Goal: Information Seeking & Learning: Check status

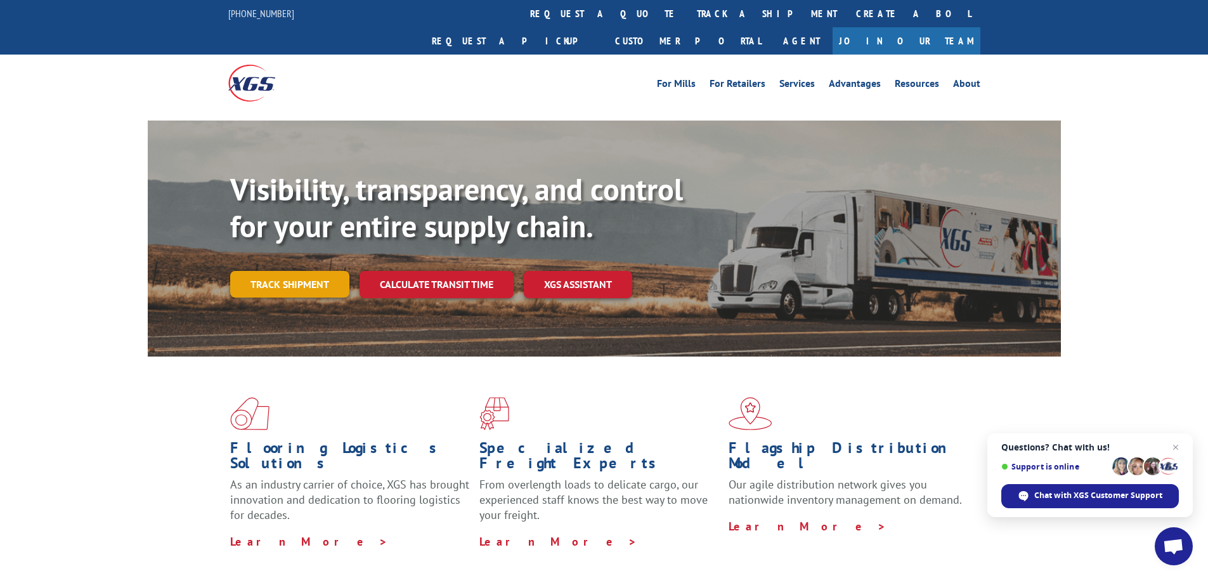
click at [278, 271] on link "Track shipment" at bounding box center [289, 284] width 119 height 27
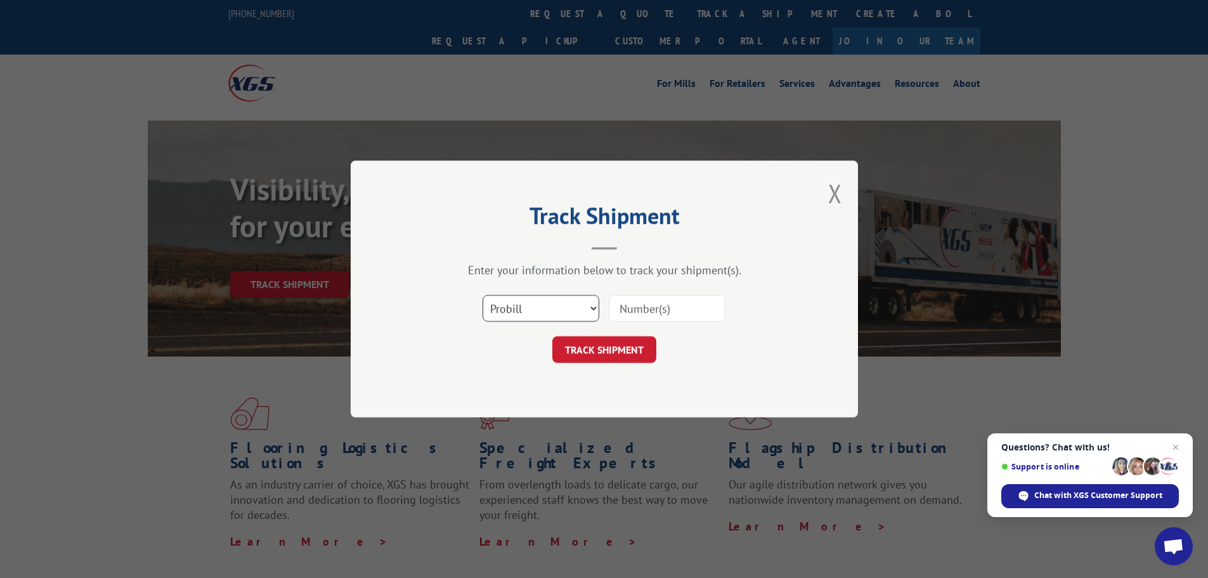
click at [514, 307] on select "Select category... Probill BOL PO" at bounding box center [541, 308] width 117 height 27
select select "bol"
click at [483, 295] on select "Select category... Probill BOL PO" at bounding box center [541, 308] width 117 height 27
click at [642, 312] on input at bounding box center [667, 308] width 117 height 27
paste input "476749"
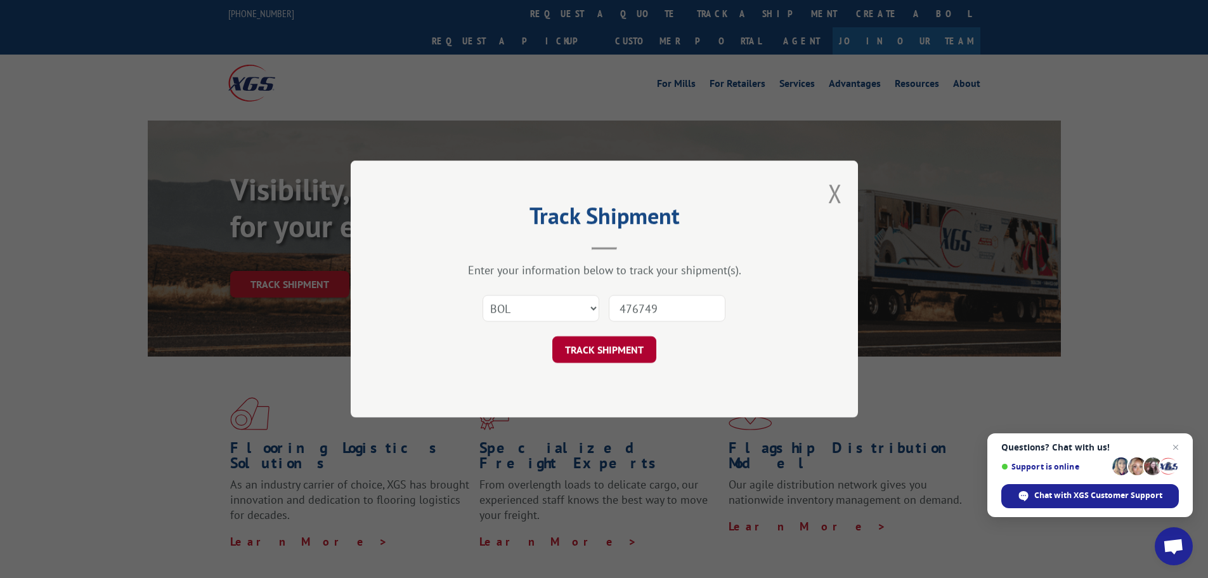
type input "476749"
click at [602, 352] on button "TRACK SHIPMENT" at bounding box center [604, 349] width 104 height 27
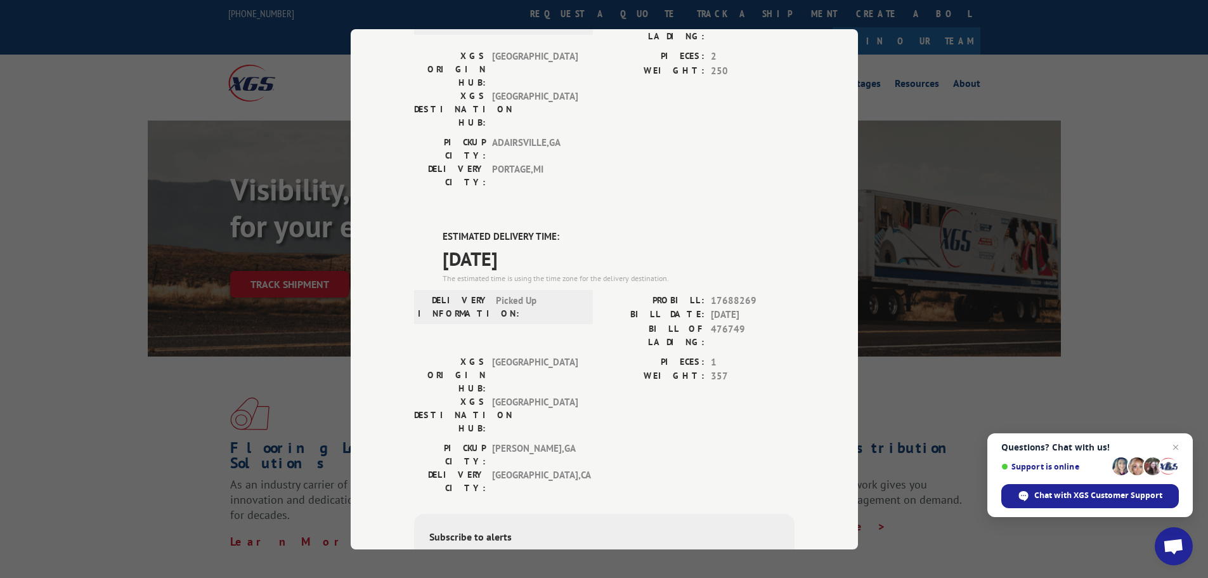
scroll to position [465, 0]
